Goal: Task Accomplishment & Management: Use online tool/utility

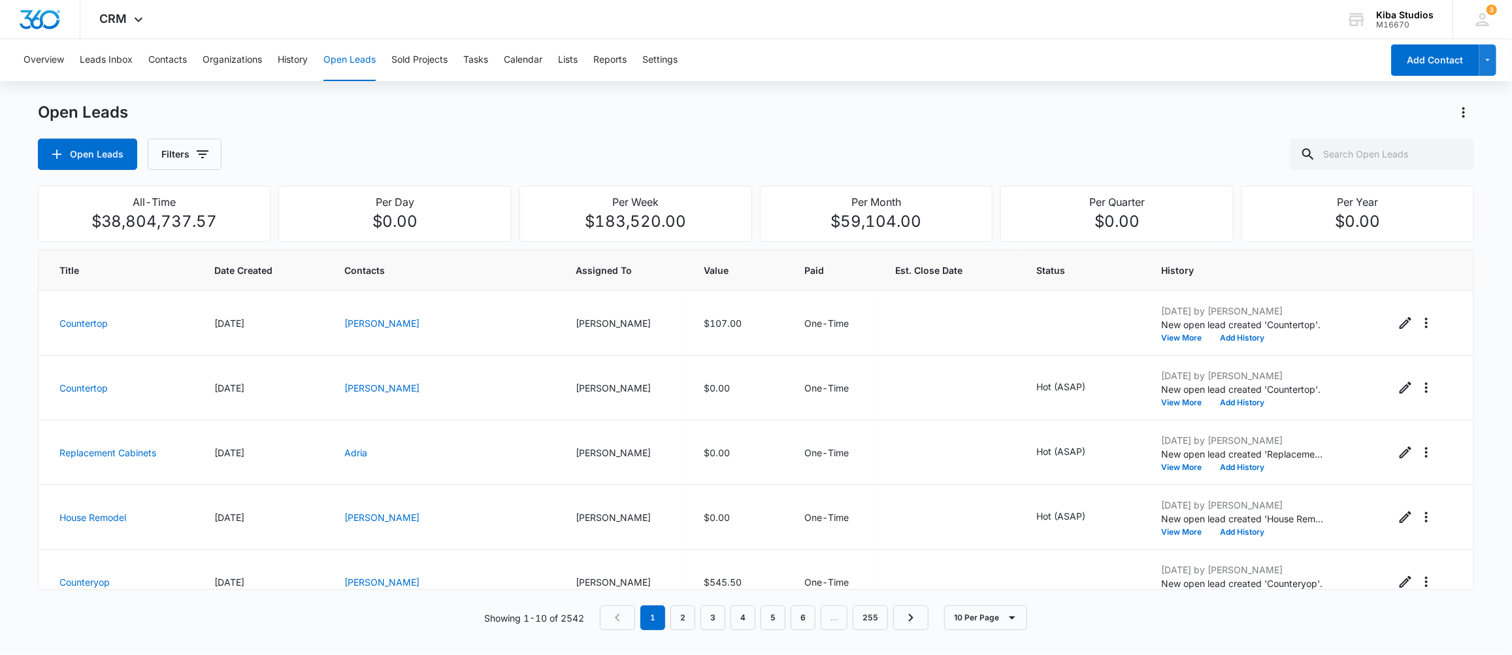
scroll to position [131, 0]
click at [209, 143] on button "Filters" at bounding box center [185, 154] width 74 height 31
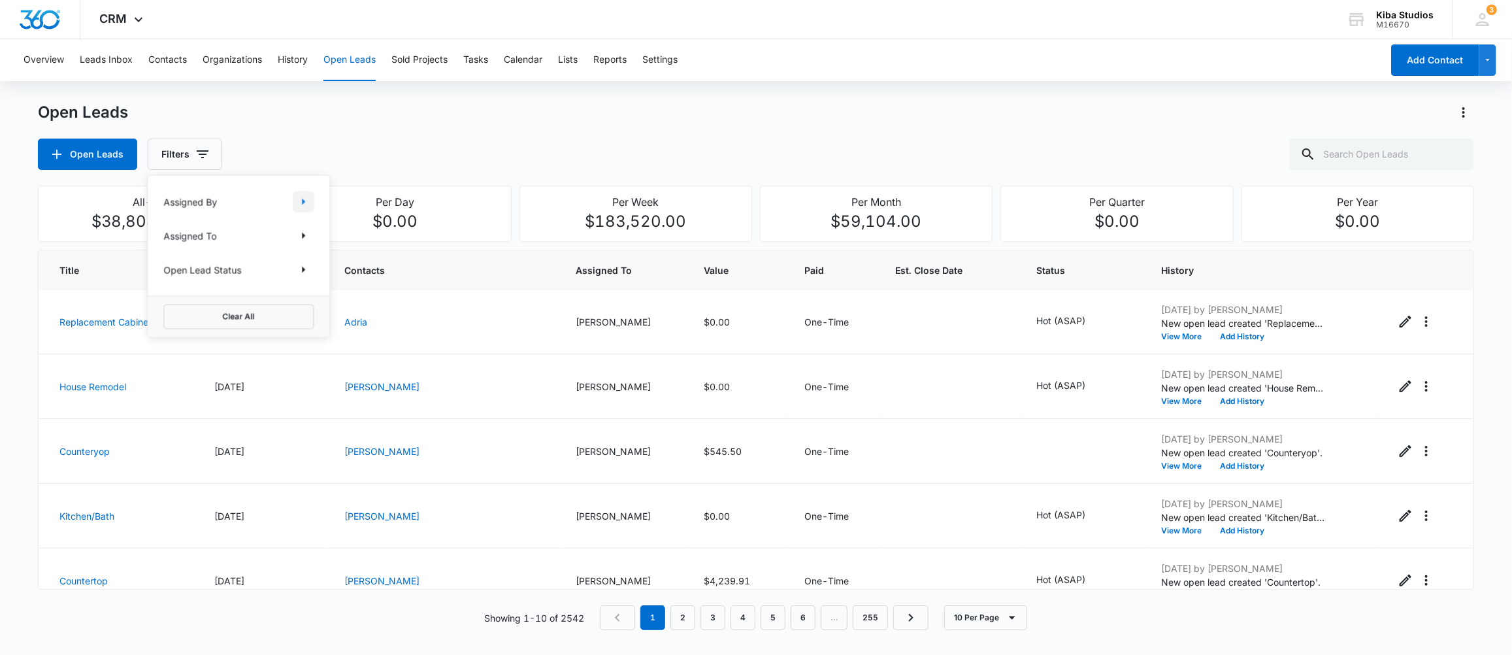
click at [303, 203] on icon "Show Assigned By filters" at bounding box center [303, 201] width 3 height 7
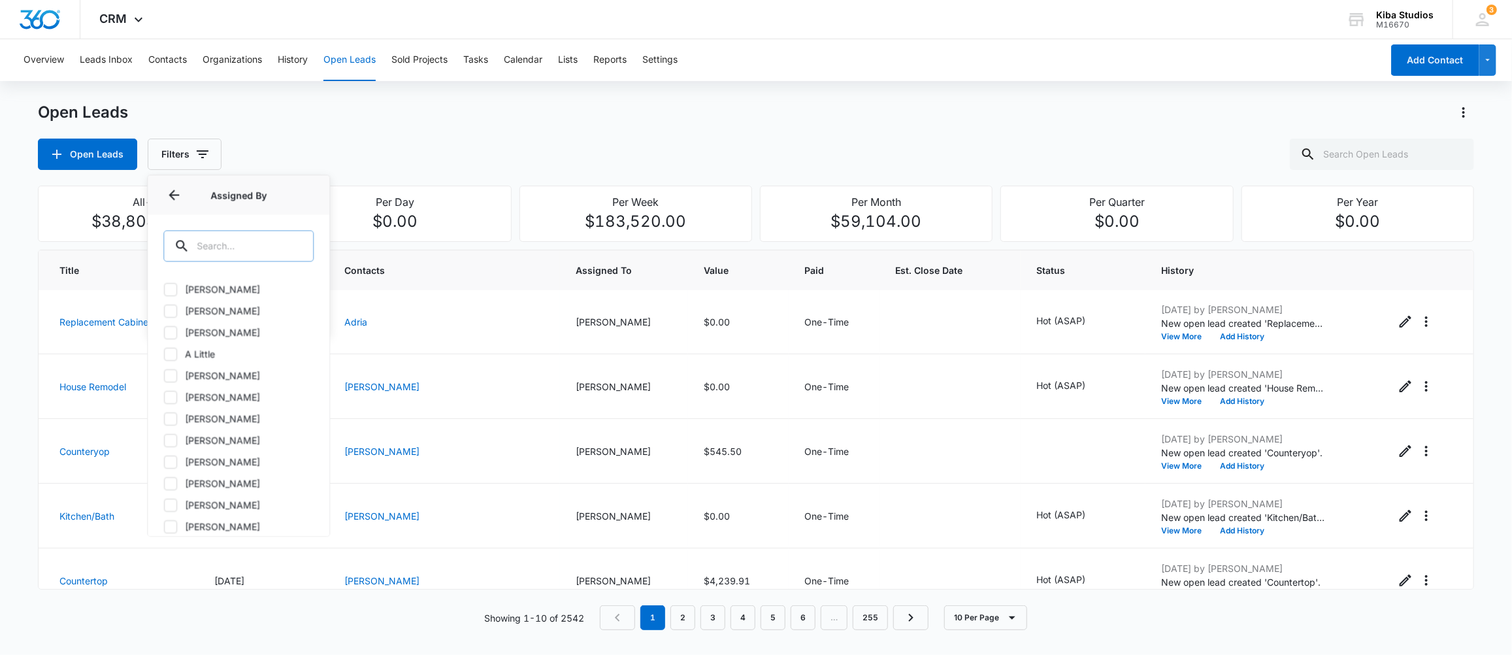
click at [270, 242] on input "text" at bounding box center [238, 245] width 150 height 31
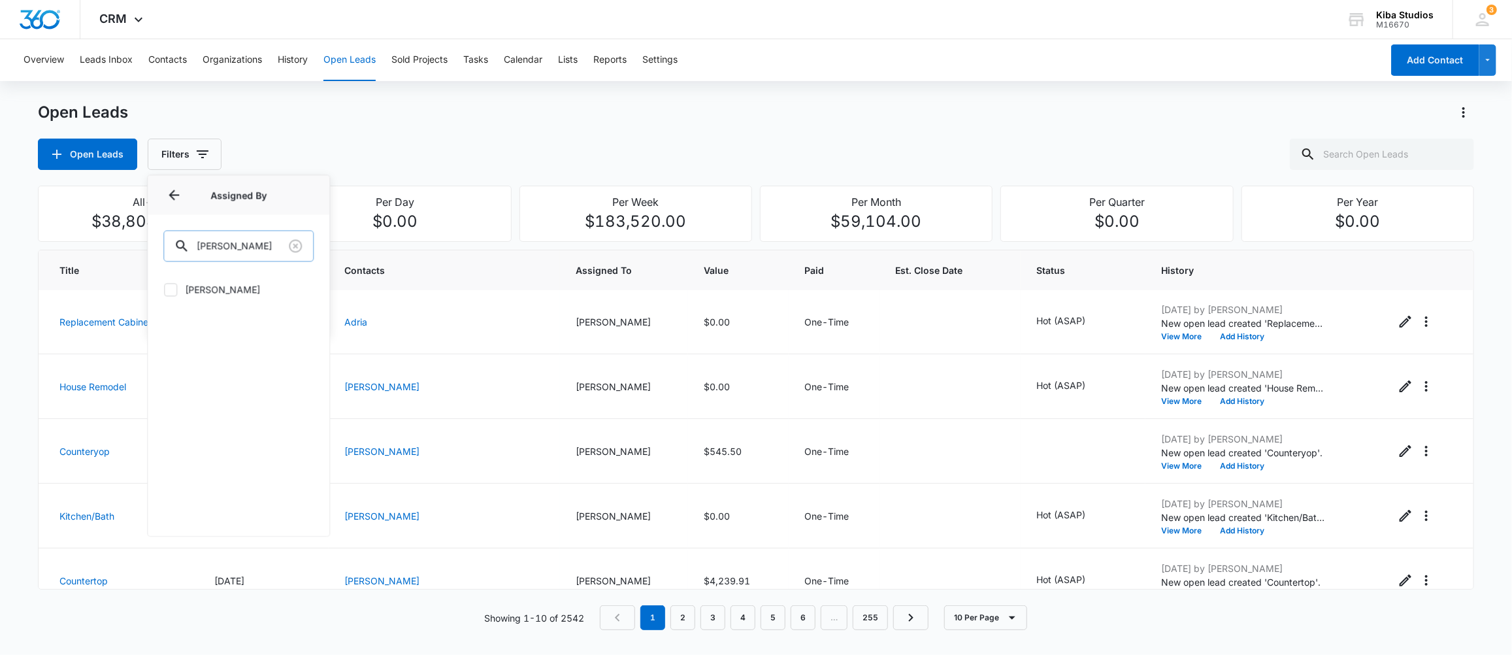
type input "[PERSON_NAME]"
click at [181, 286] on label "[PERSON_NAME]" at bounding box center [238, 289] width 150 height 14
click at [164, 289] on input "[PERSON_NAME]" at bounding box center [163, 289] width 1 height 1
checkbox input "true"
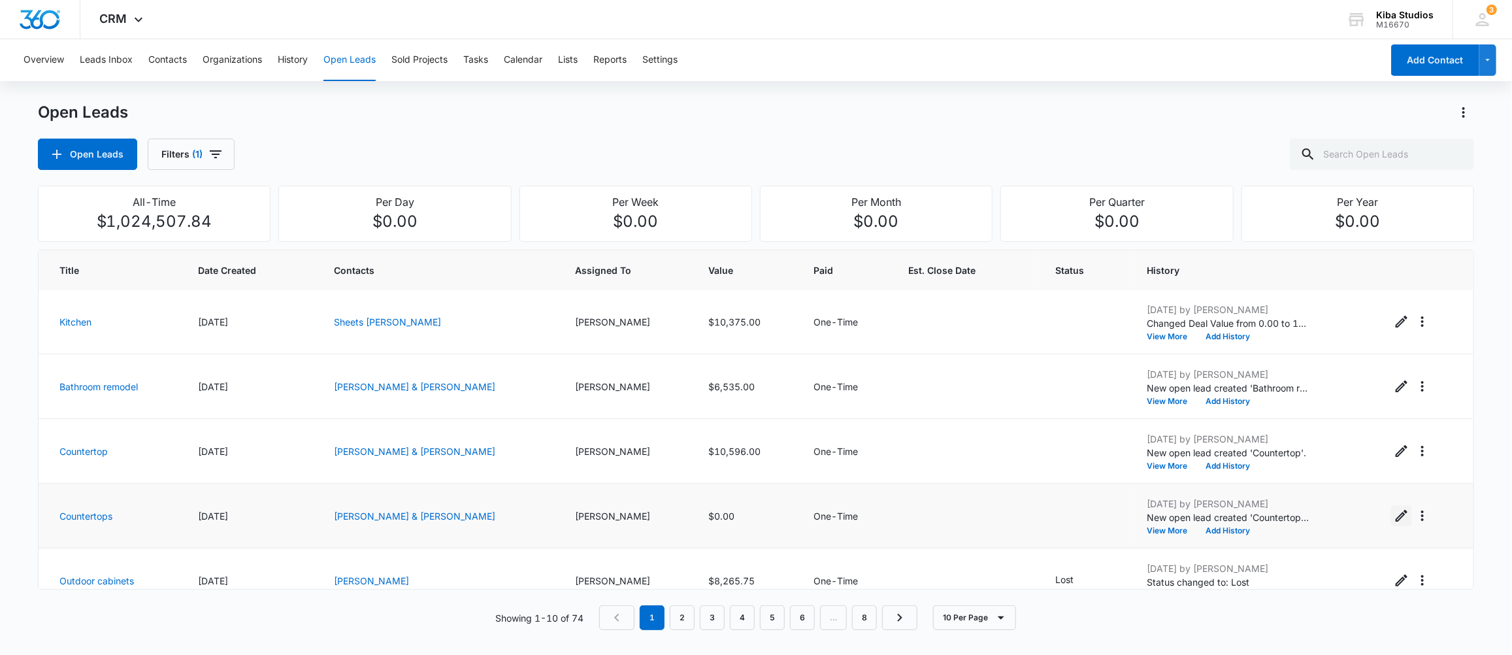
click at [1394, 520] on icon "Edit Open Lead" at bounding box center [1402, 516] width 16 height 16
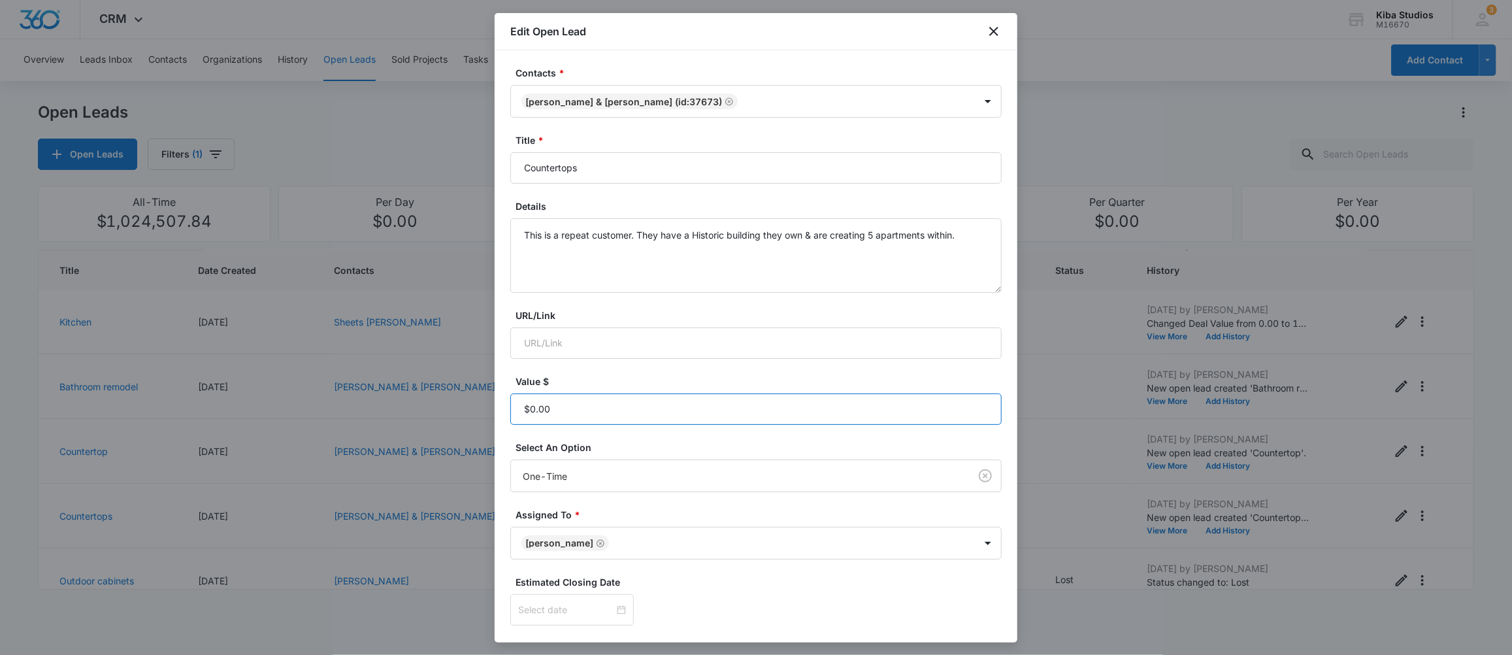
click at [590, 407] on input "Value $" at bounding box center [755, 408] width 491 height 31
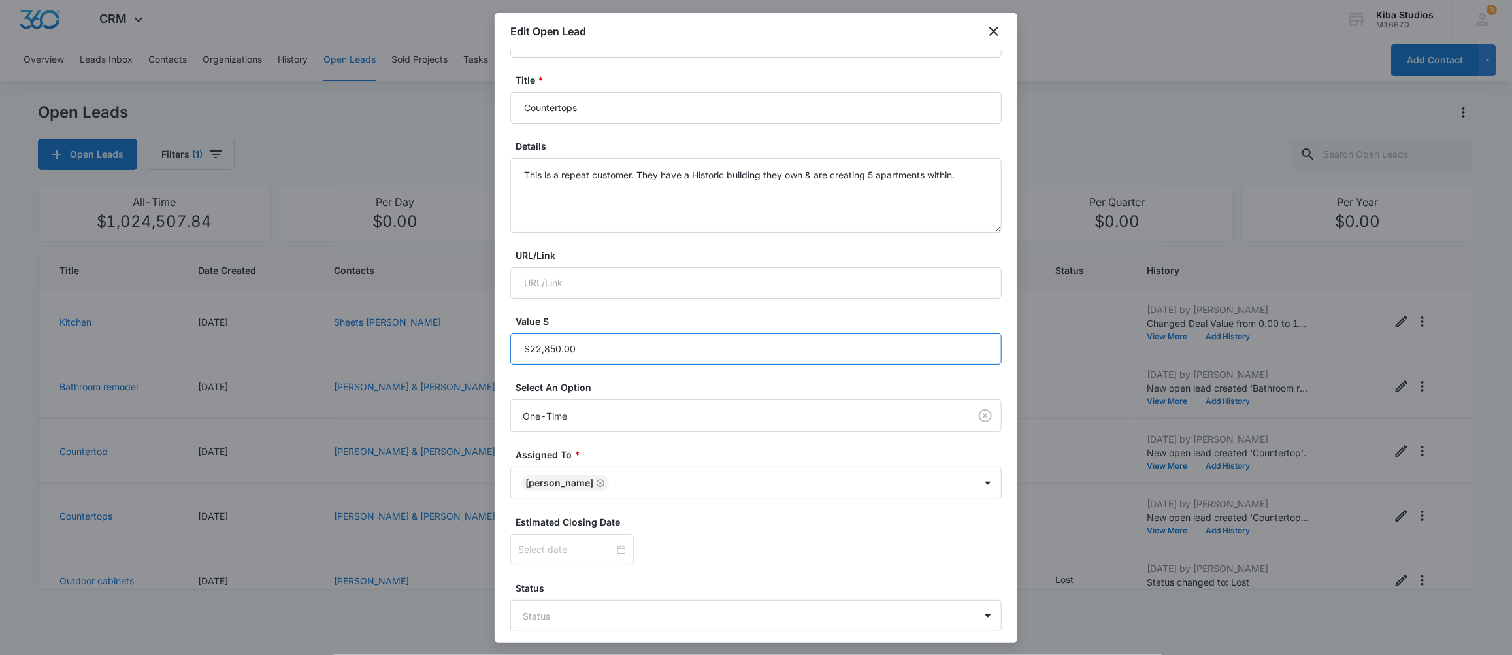
scroll to position [112, 0]
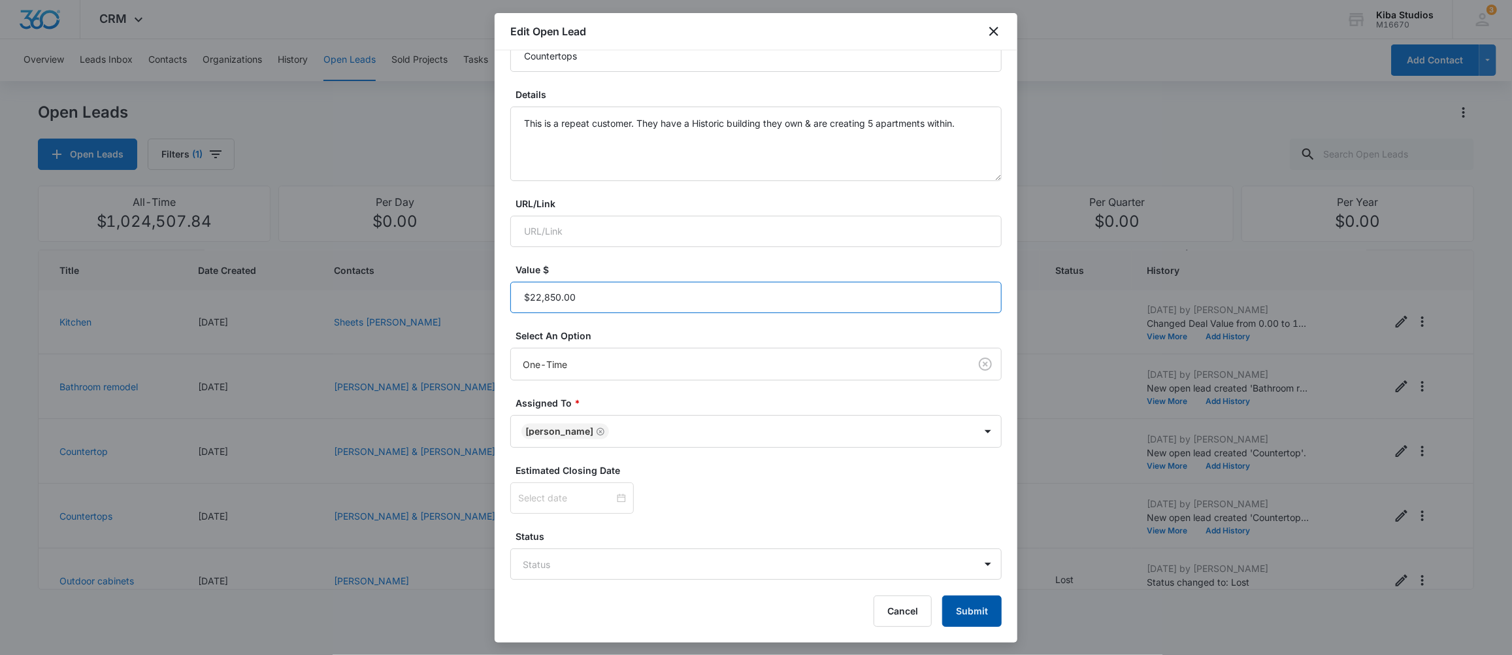
type input "$22,850.00"
click at [942, 612] on button "Submit" at bounding box center [971, 610] width 59 height 31
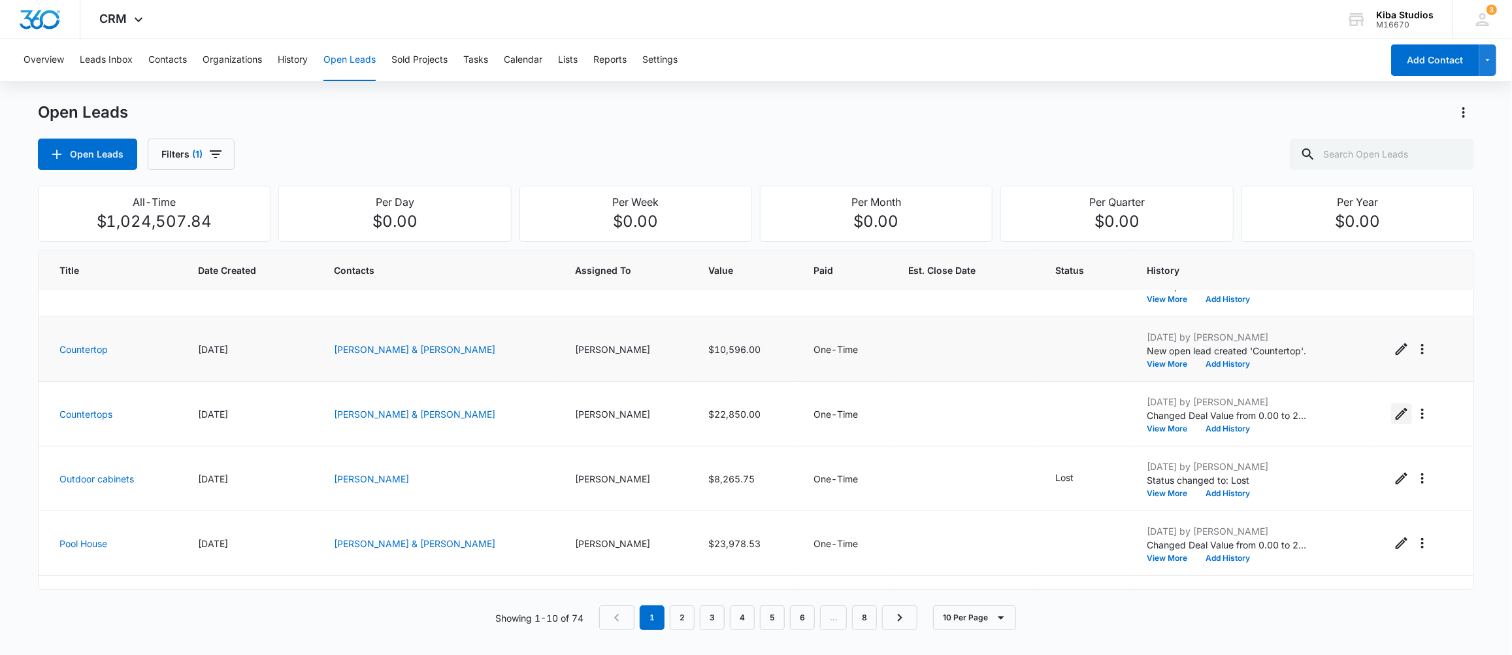
scroll to position [261, 0]
